Goal: Transaction & Acquisition: Purchase product/service

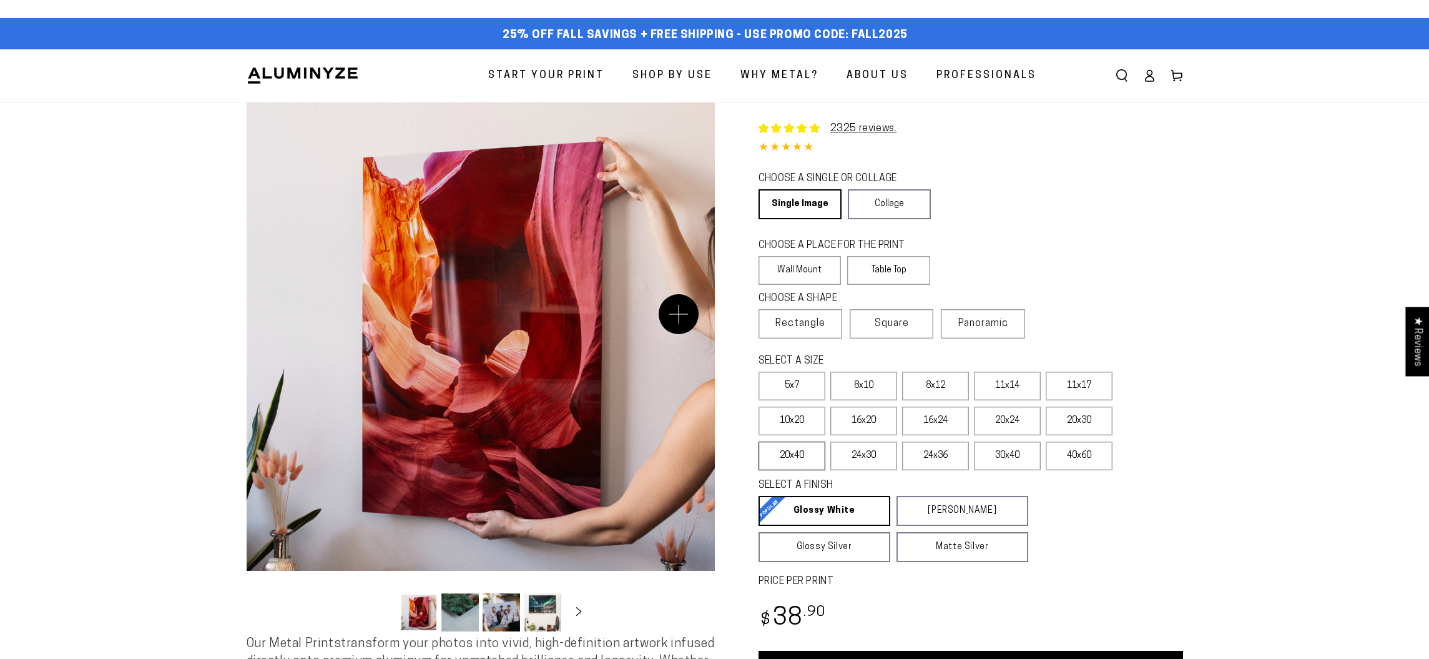
select select "**********"
click at [972, 327] on span "Panoramic" at bounding box center [983, 323] width 50 height 10
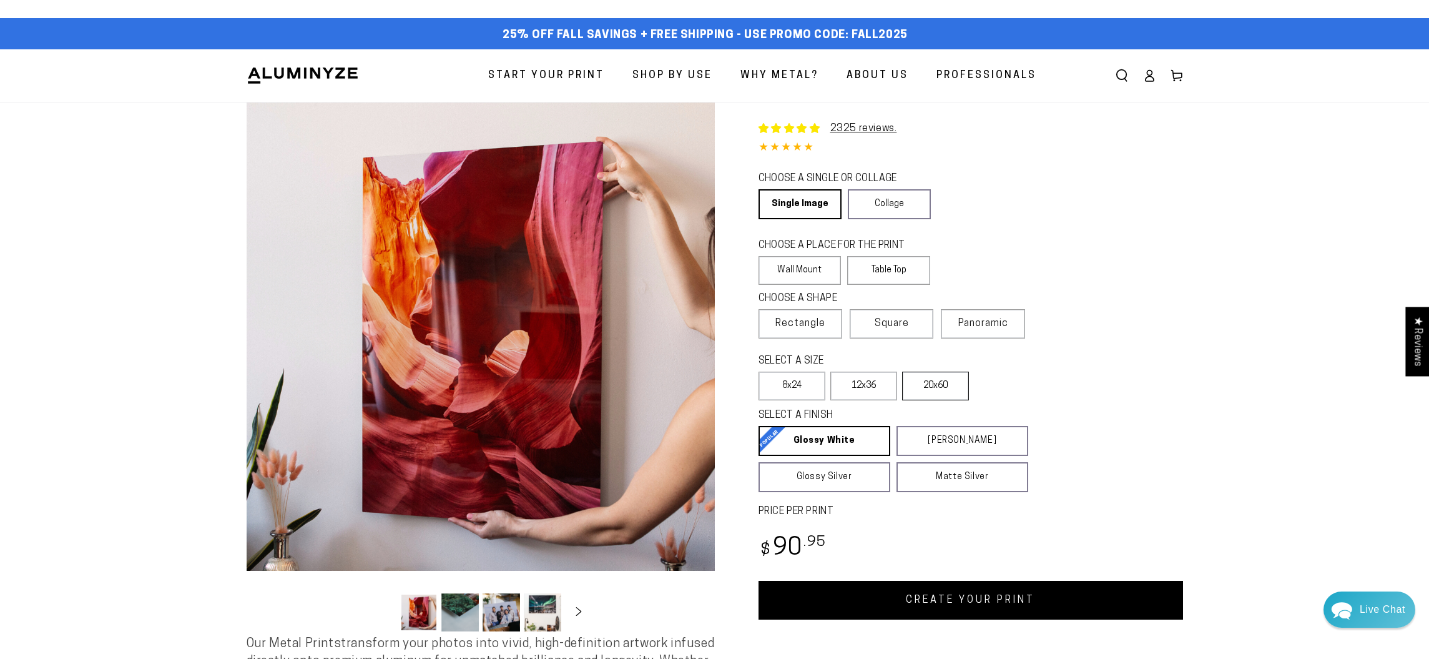
click at [933, 389] on label "20x60" at bounding box center [935, 386] width 67 height 29
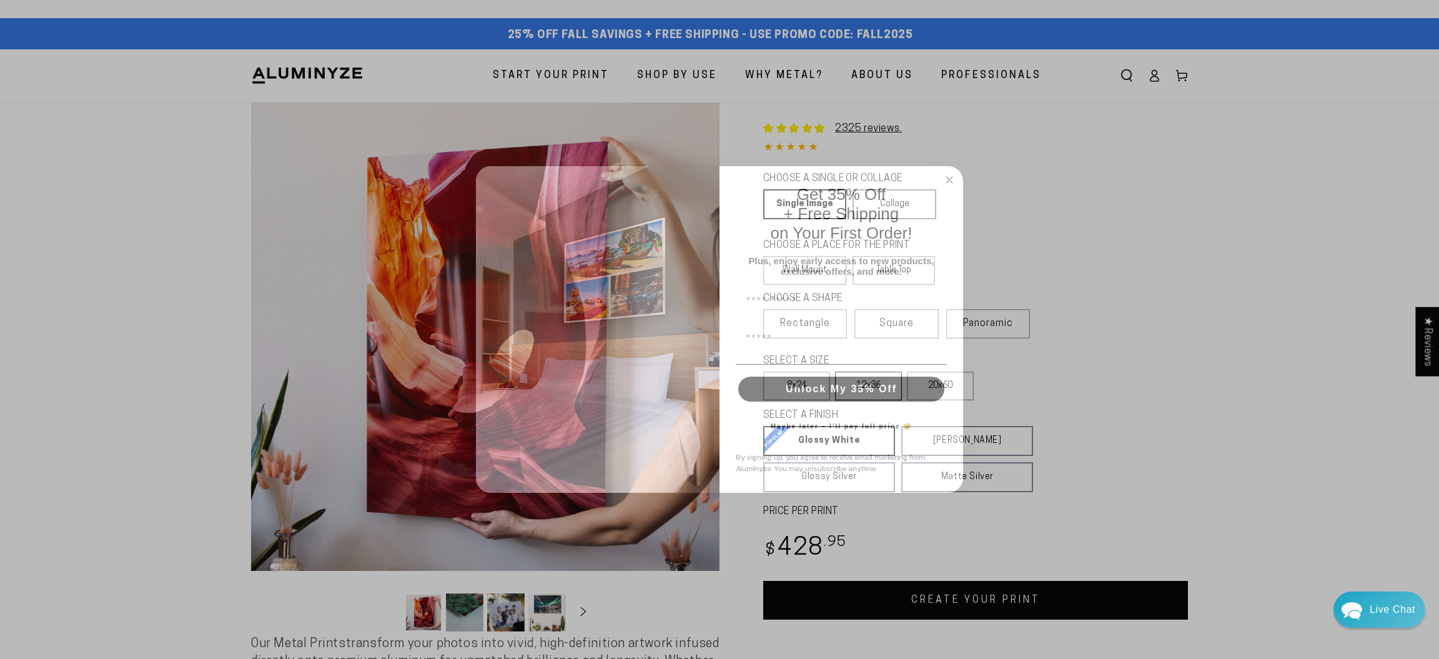
click at [874, 396] on div "Get 35% Off + Free Shipping on Your First Order! Plus, enjoy early access to ne…" at bounding box center [834, 330] width 231 height 302
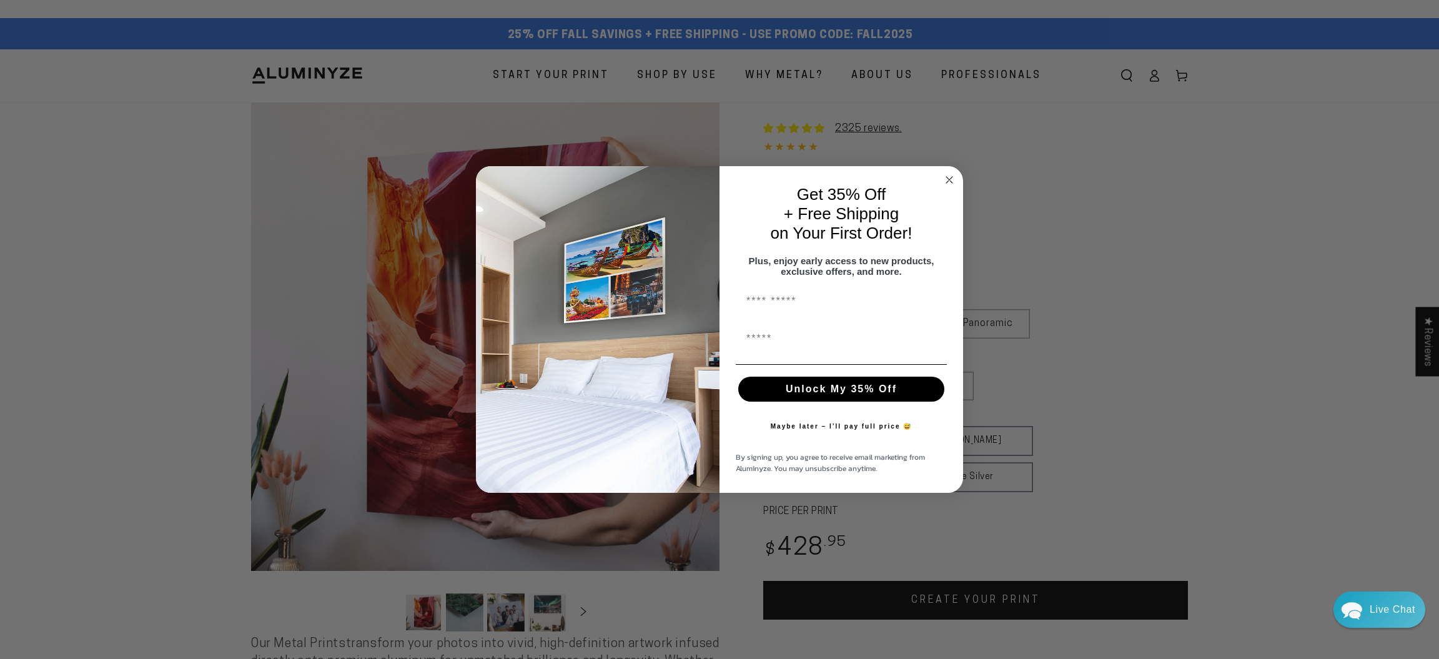
click at [945, 176] on circle "Close dialog" at bounding box center [949, 179] width 14 height 14
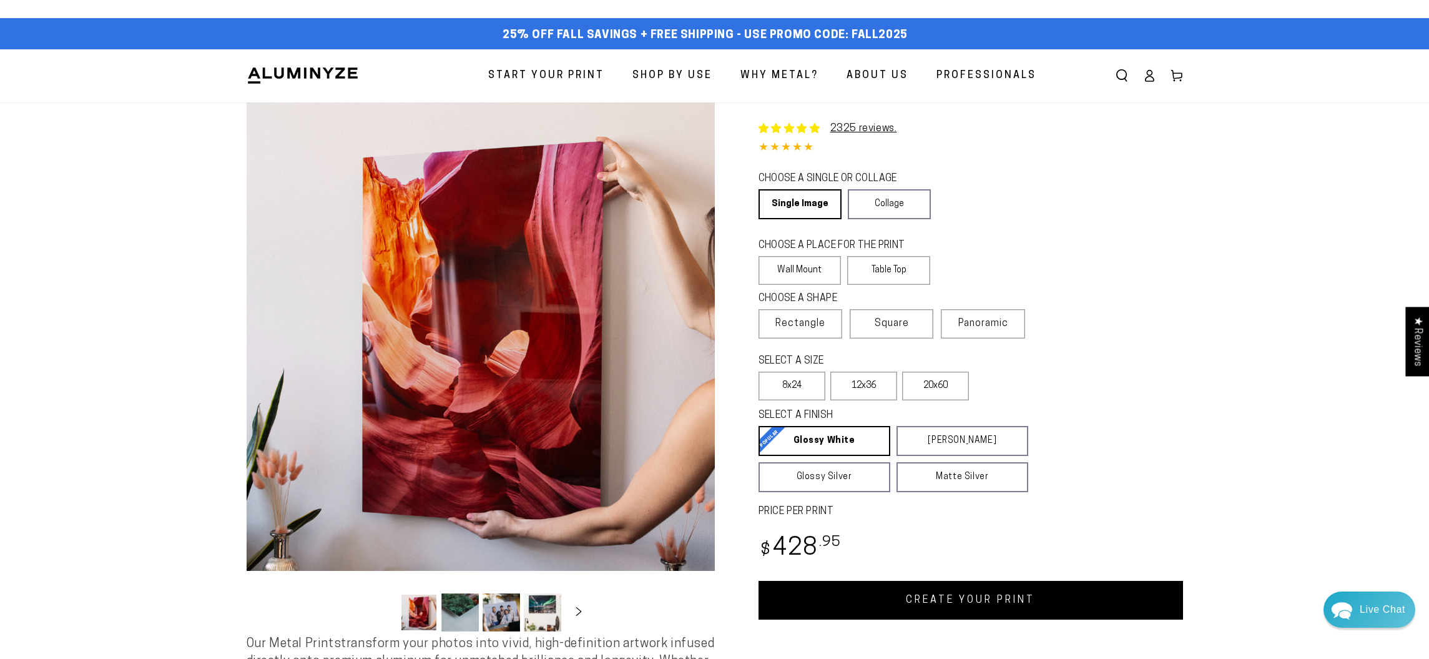
click at [861, 402] on fieldset "SELECT A SIZE Learn more 5x7 8x10" at bounding box center [900, 380] width 282 height 52
click at [863, 393] on label "12x36" at bounding box center [863, 386] width 67 height 29
click at [935, 379] on label "20x60" at bounding box center [935, 386] width 67 height 29
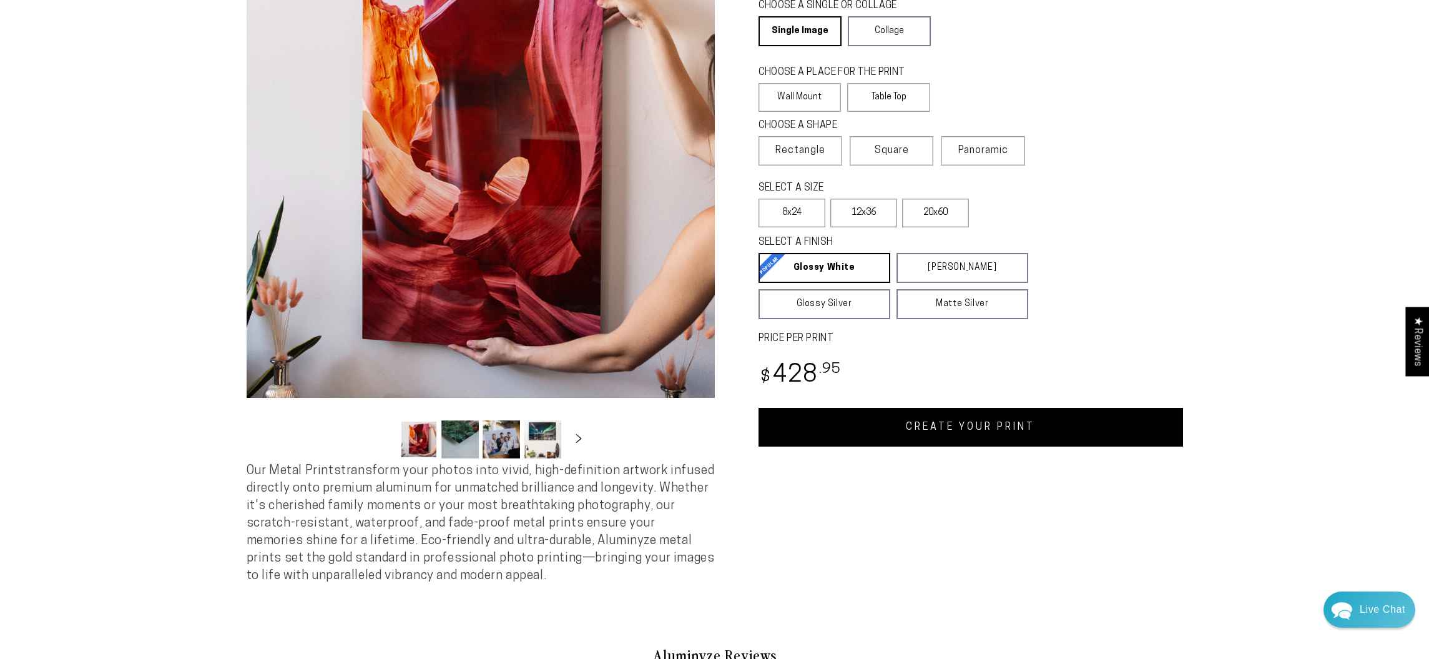
scroll to position [61, 0]
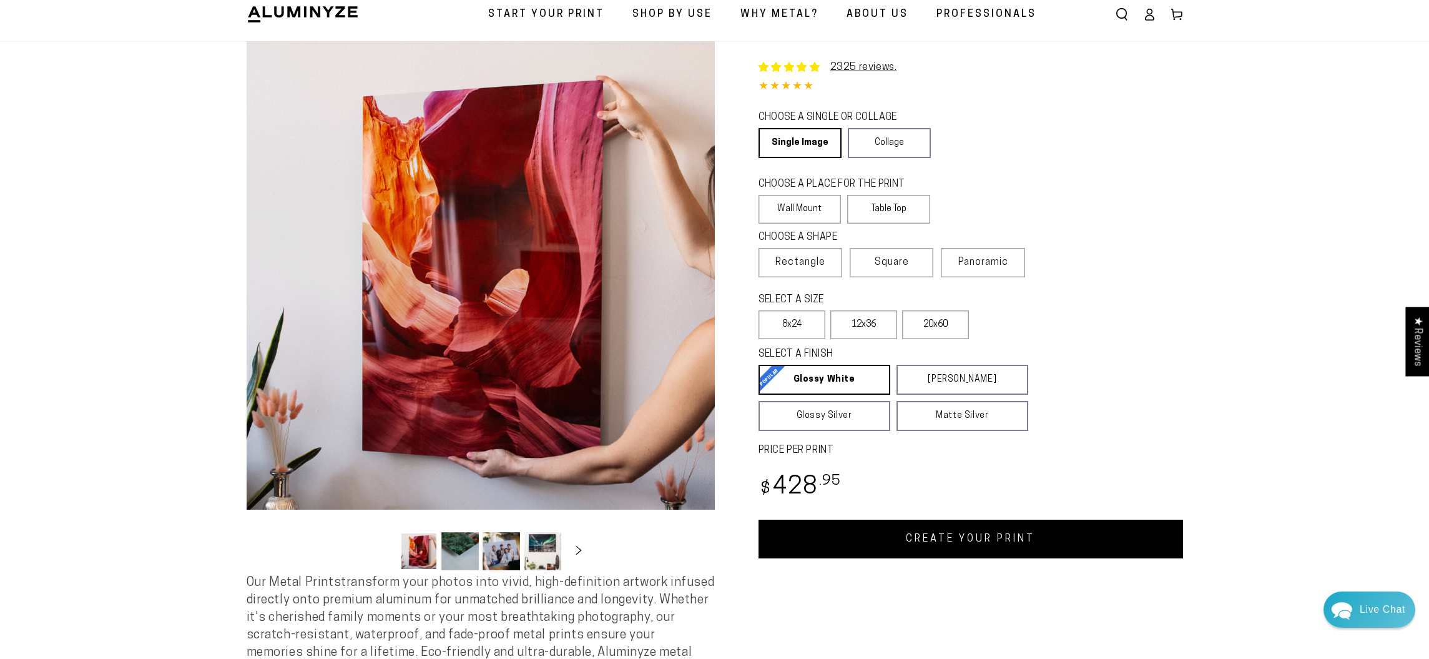
click at [925, 538] on link "CREATE YOUR PRINT" at bounding box center [971, 538] width 425 height 39
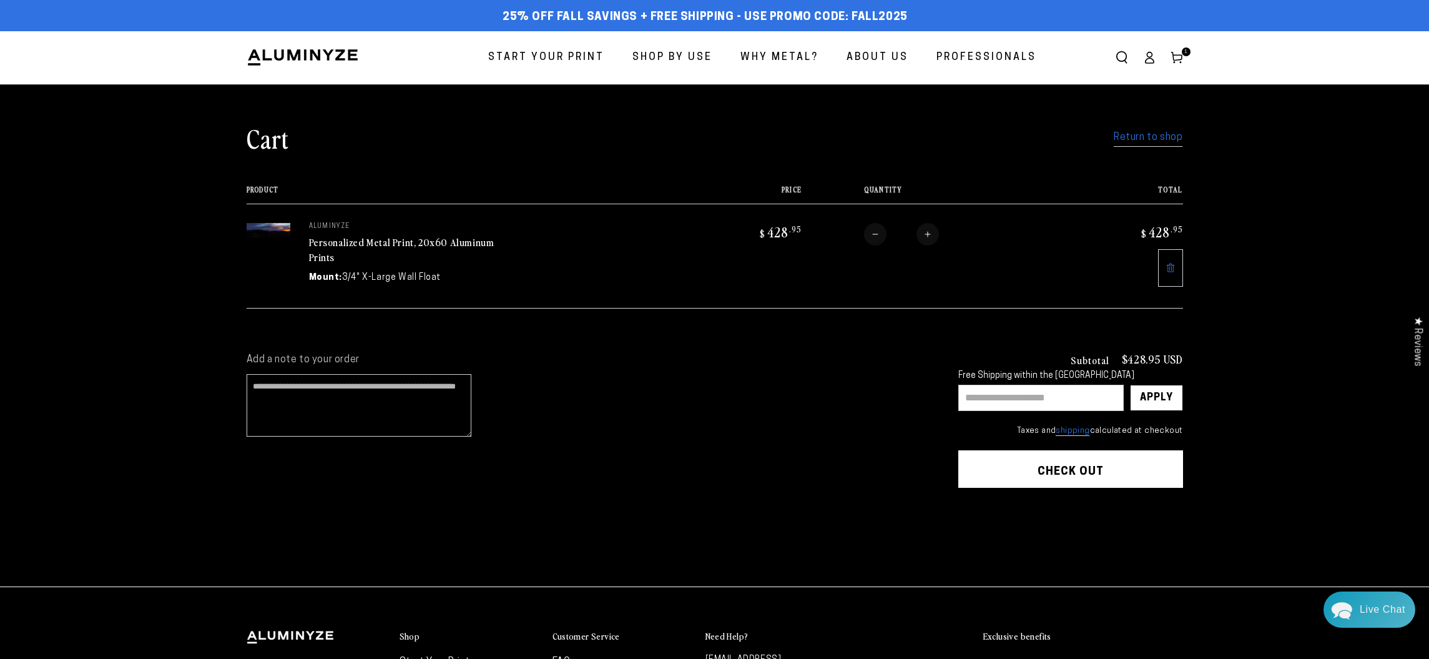
click at [1009, 393] on input "text" at bounding box center [1040, 398] width 165 height 26
paste input "*******"
type input "*******"
click at [1151, 397] on div "Apply" at bounding box center [1156, 397] width 33 height 25
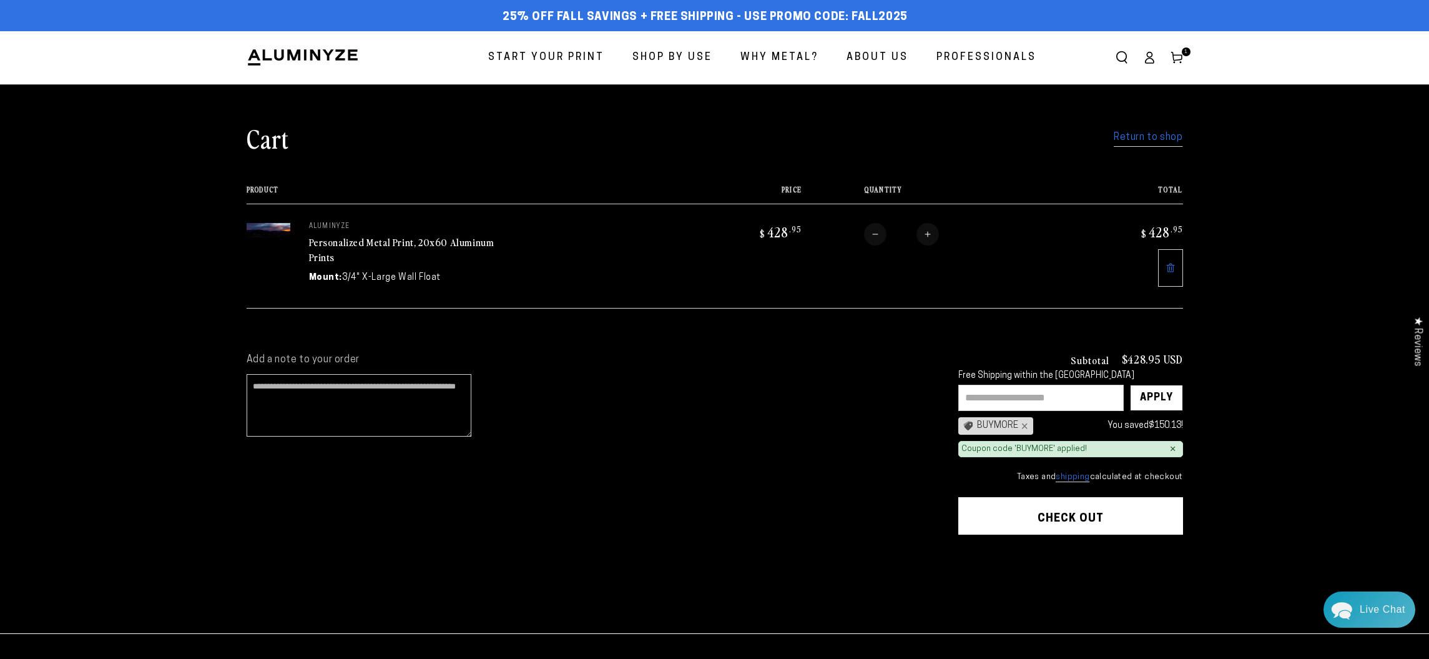
click at [1238, 415] on section "Add a note to your order Subtotal $428.95 USD Free Shipping within the [GEOGRAP…" at bounding box center [714, 482] width 1429 height 303
click at [1070, 526] on button "Check out" at bounding box center [1070, 515] width 225 height 37
